Goal: Information Seeking & Learning: Find contact information

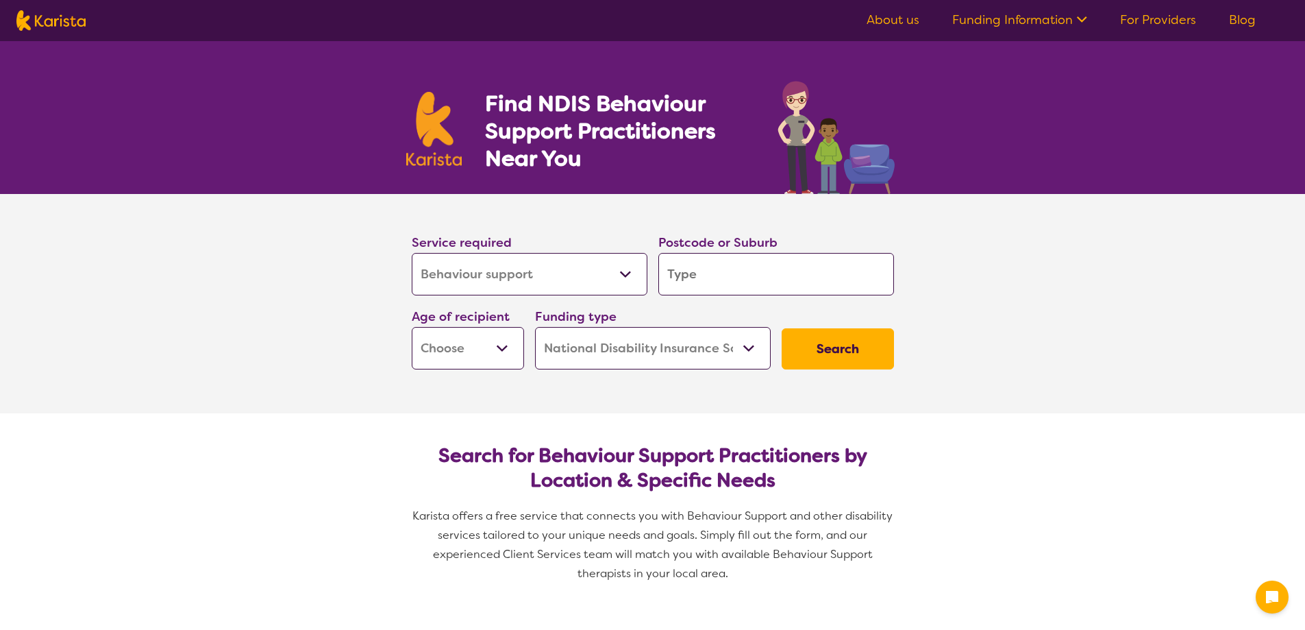
select select "Behaviour support"
select select "NDIS"
select select "Behaviour support"
select select "NDIS"
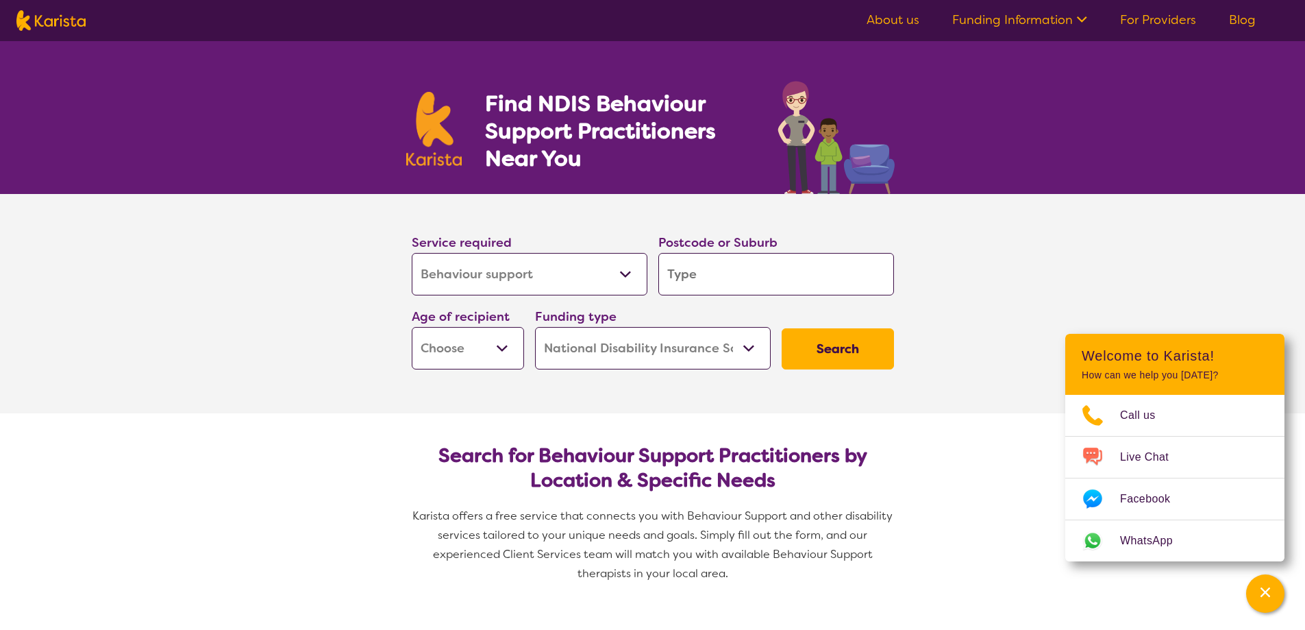
click at [746, 264] on input "search" at bounding box center [777, 274] width 236 height 42
type input "3105"
click at [500, 358] on select "Early Childhood - 0 to 9 Child - 10 to 11 Adolescent - 12 to 17 Adult - 18 to 6…" at bounding box center [468, 348] width 112 height 42
select select "EC"
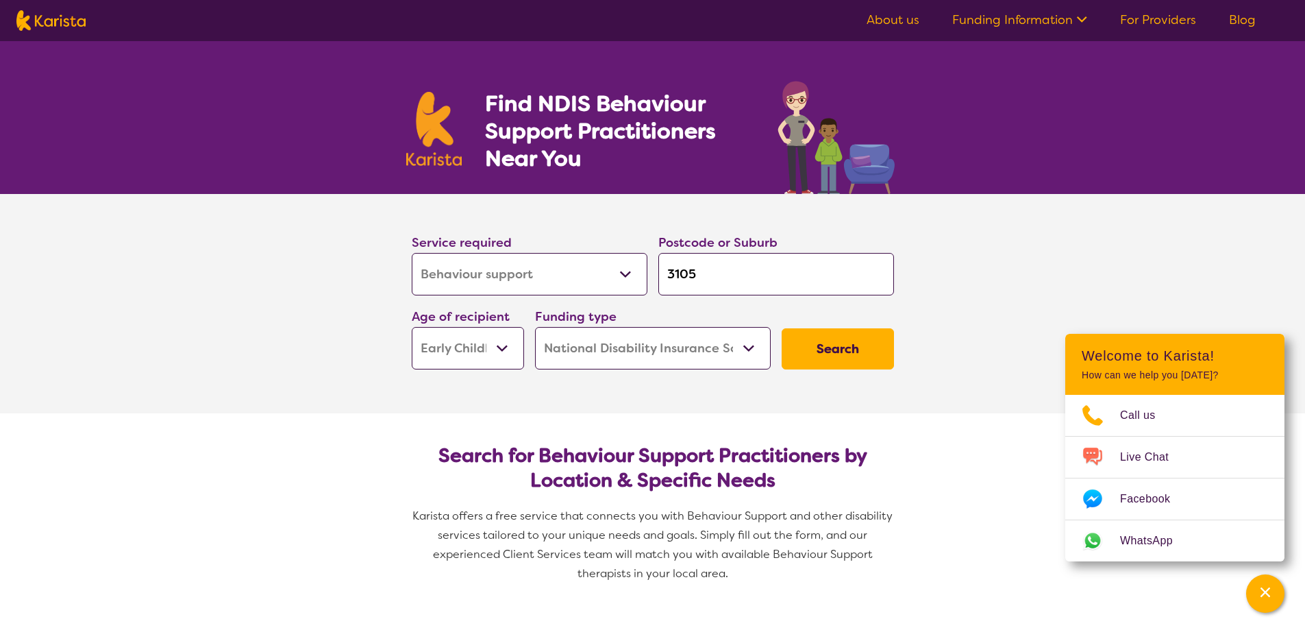
click at [412, 327] on select "Early Childhood - 0 to 9 Child - 10 to 11 Adolescent - 12 to 17 Adult - 18 to 6…" at bounding box center [468, 348] width 112 height 42
select select "EC"
click at [678, 352] on select "Home Care Package (HCP) National Disability Insurance Scheme (NDIS) I don't know" at bounding box center [653, 348] width 236 height 42
click at [895, 414] on section "Search for Behaviour Support Practitioners by Location & Specific Needs Karista…" at bounding box center [653, 508] width 526 height 190
click at [767, 340] on select "Home Care Package (HCP) National Disability Insurance Scheme (NDIS) I don't know" at bounding box center [653, 348] width 236 height 42
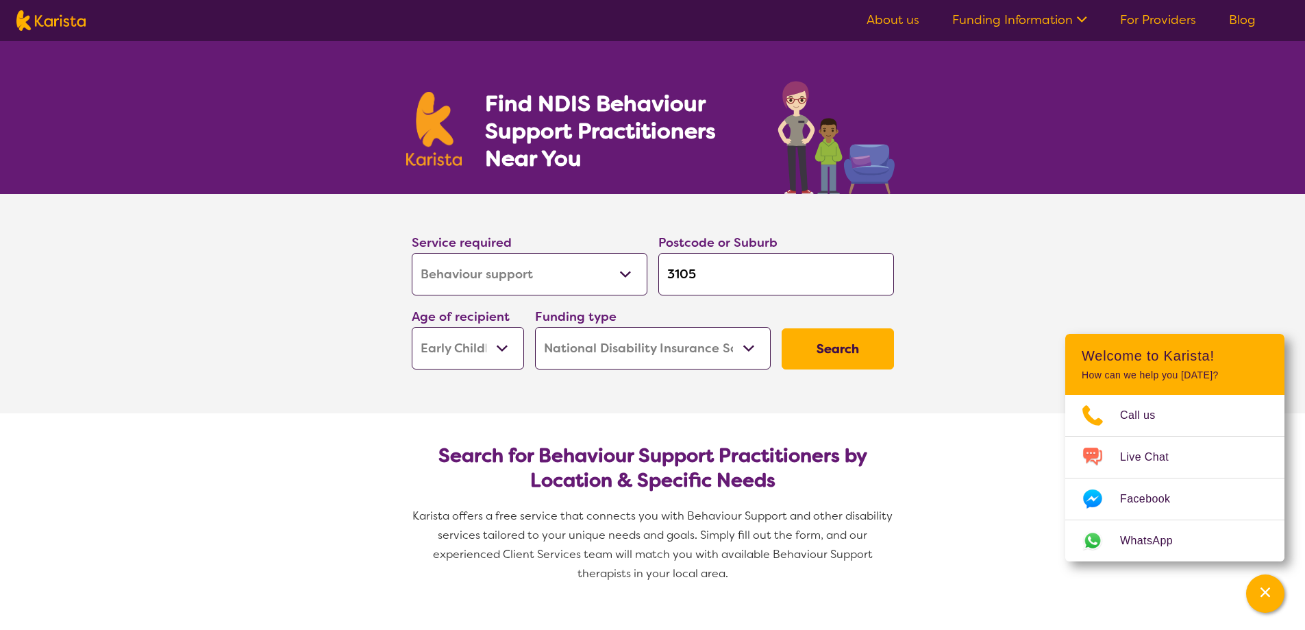
click at [535, 327] on select "Home Care Package (HCP) National Disability Insurance Scheme (NDIS) I don't know" at bounding box center [653, 348] width 236 height 42
click at [835, 329] on button "Search" at bounding box center [838, 348] width 112 height 41
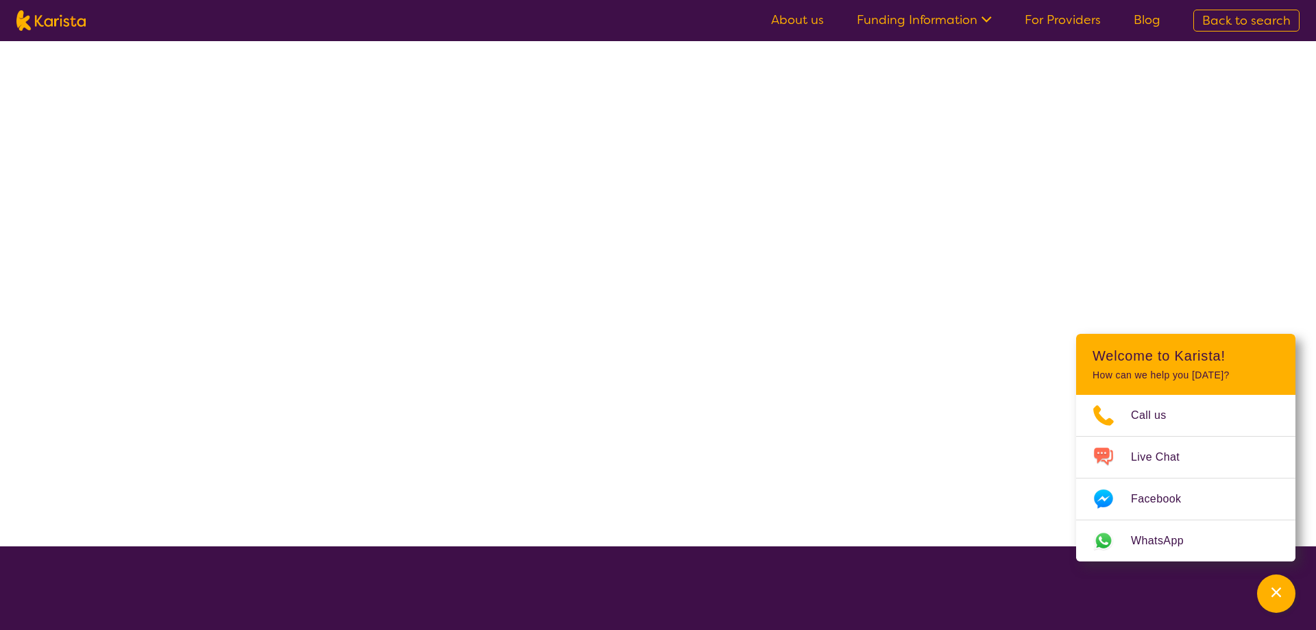
select select "by_score"
